Goal: Task Accomplishment & Management: Manage account settings

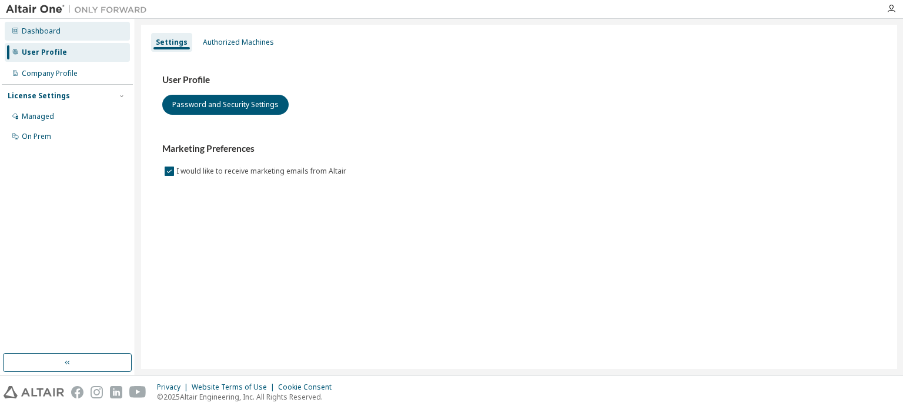
click at [43, 32] on div "Dashboard" at bounding box center [41, 30] width 39 height 9
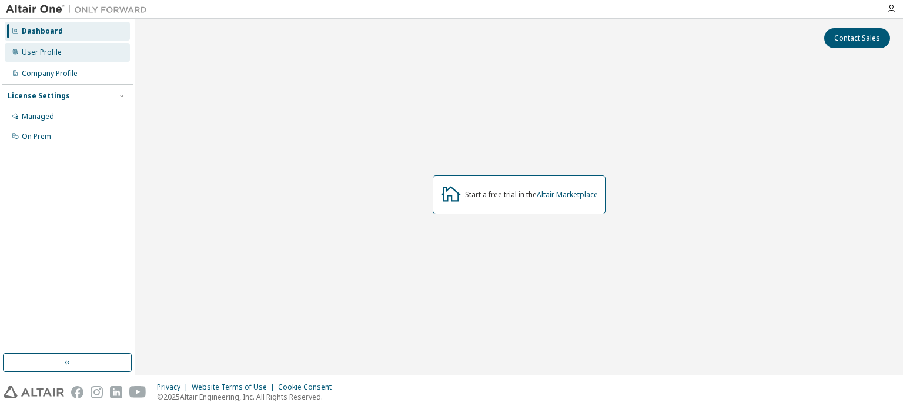
click at [36, 50] on div "User Profile" at bounding box center [42, 52] width 40 height 9
